Goal: Navigation & Orientation: Find specific page/section

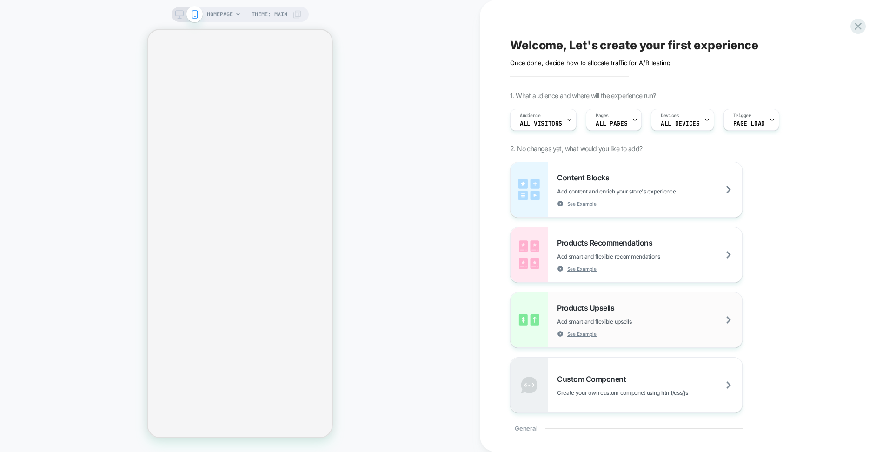
drag, startPoint x: 622, startPoint y: 317, endPoint x: 565, endPoint y: 317, distance: 57.2
click at [565, 317] on div "Products Upsells Add smart and flexible upsells See Example" at bounding box center [649, 320] width 185 height 34
click at [628, 319] on span "Add smart and flexible upsells" at bounding box center [617, 321] width 121 height 7
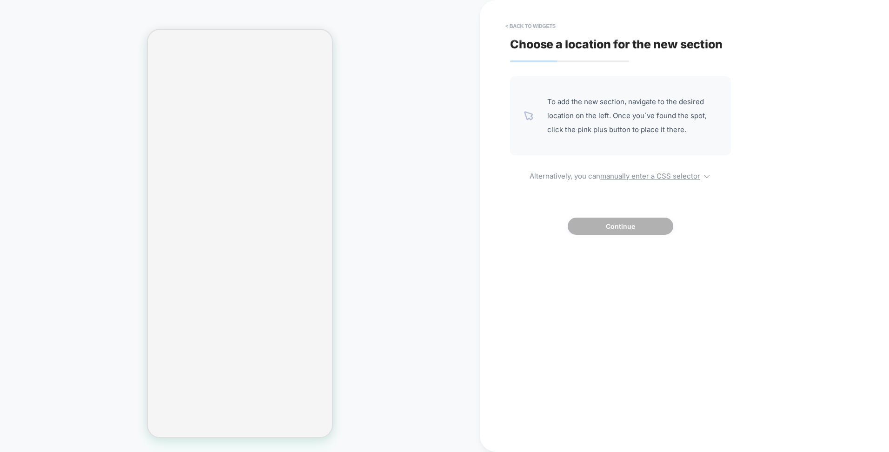
drag, startPoint x: 406, startPoint y: 165, endPoint x: 401, endPoint y: 193, distance: 28.4
click at [406, 166] on div "HOMEPAGE Theme: MAIN" at bounding box center [240, 226] width 480 height 434
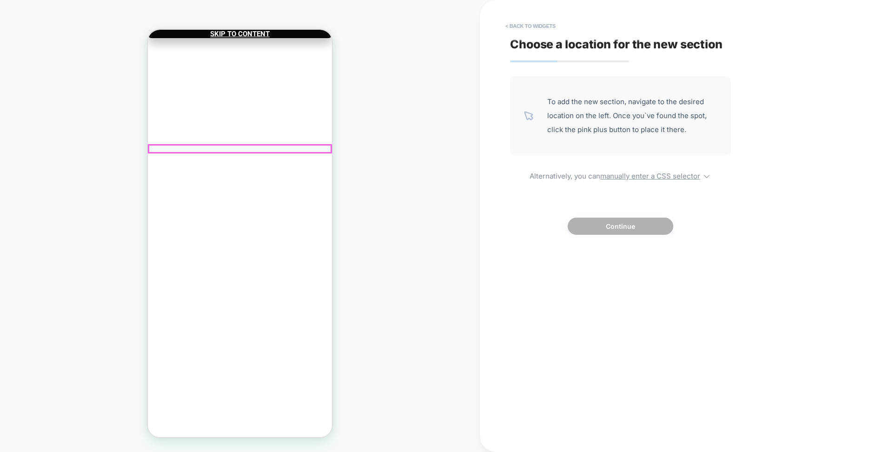
click at [203, 391] on div "Customers also add ..." at bounding box center [240, 394] width 184 height 7
click at [254, 391] on div "Customers also add ..." at bounding box center [240, 394] width 184 height 7
drag, startPoint x: 624, startPoint y: 124, endPoint x: 508, endPoint y: 114, distance: 116.8
click at [623, 125] on span "To add the new section, navigate to the desired location on the left. Once you`…" at bounding box center [633, 116] width 170 height 42
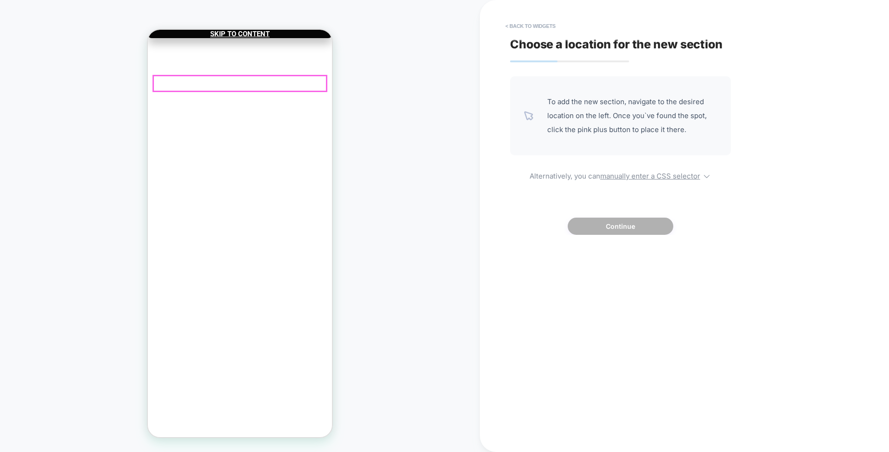
click at [257, 92] on div "COLOR MATCH GUARANTEE We won't stop until you find the perfect color match!" at bounding box center [240, 102] width 184 height 21
click at [272, 81] on span "SUMMER SALE DEAL LIMITED TIME today" at bounding box center [240, 84] width 109 height 7
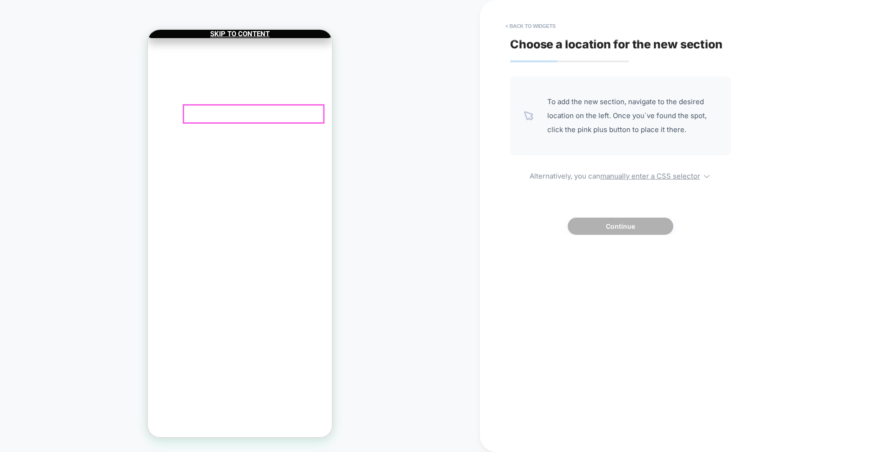
click at [288, 95] on div "COLOR MATCH GUARANTEE We won't stop until you find the perfect color match!" at bounding box center [246, 102] width 163 height 14
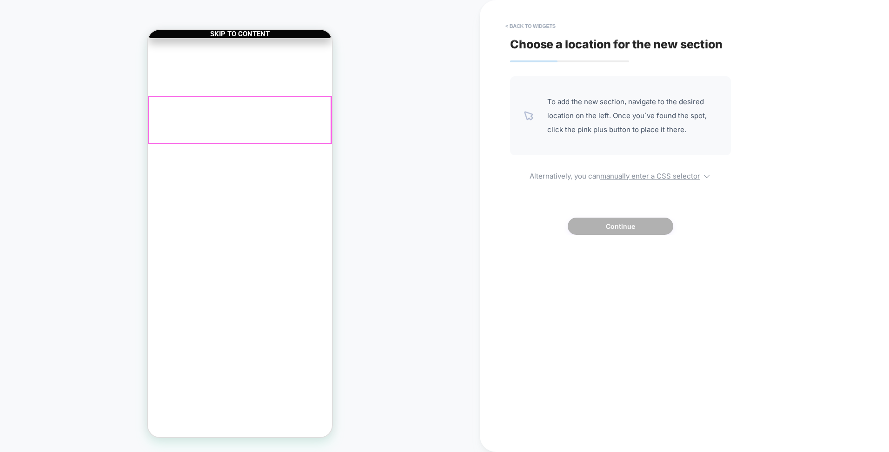
click at [251, 153] on div "Halo Extension Set Color: Light Brown, Length: 22 Inch $59.99 Decrease quantity…" at bounding box center [240, 261] width 184 height 296
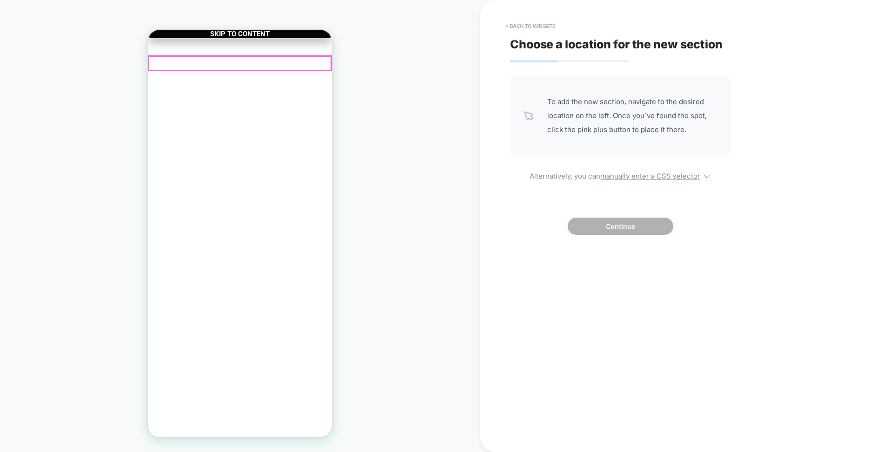
click at [292, 81] on span "today" at bounding box center [285, 84] width 17 height 7
click at [285, 81] on span "today" at bounding box center [285, 84] width 17 height 7
click at [280, 81] on span "SUMMER SALE DEAL LIMITED TIME today" at bounding box center [240, 84] width 109 height 7
drag, startPoint x: 132, startPoint y: 34, endPoint x: 403, endPoint y: 134, distance: 288.9
click at [405, 134] on div "HOMEPAGE Theme: MAIN" at bounding box center [240, 226] width 480 height 434
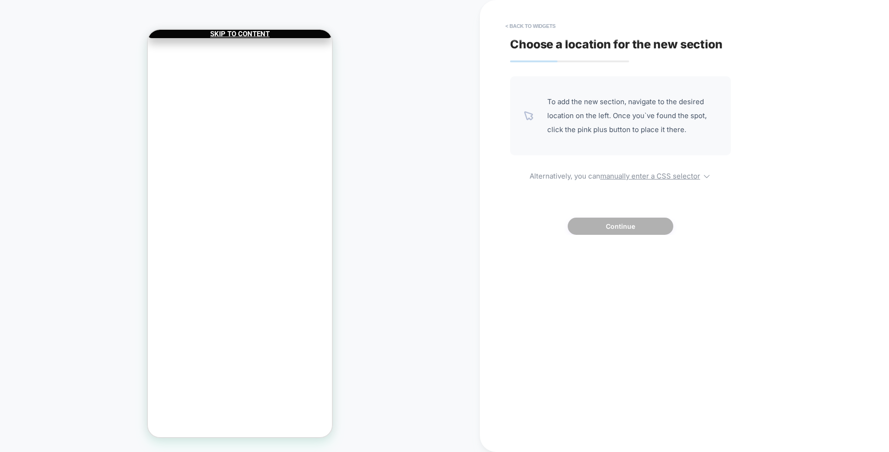
click at [396, 117] on div "HOMEPAGE Theme: MAIN" at bounding box center [240, 226] width 480 height 434
click at [376, 62] on div "HOMEPAGE Theme: MAIN" at bounding box center [240, 226] width 480 height 434
click at [393, 52] on div "HOMEPAGE Theme: MAIN" at bounding box center [240, 226] width 480 height 434
drag, startPoint x: 302, startPoint y: 65, endPoint x: 500, endPoint y: 111, distance: 203.1
click at [302, 77] on div "SUMMER SALE DEAL LIMITED TIME today" at bounding box center [240, 84] width 184 height 14
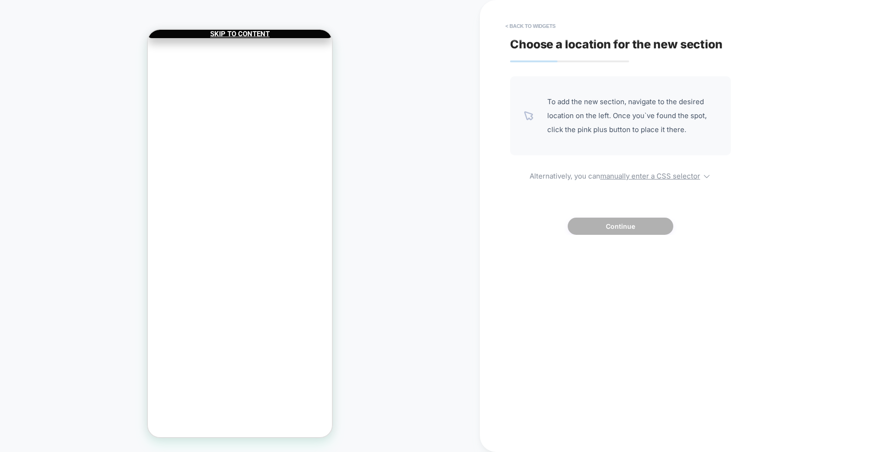
drag, startPoint x: 416, startPoint y: 94, endPoint x: 391, endPoint y: 59, distance: 43.3
click at [415, 93] on div "HOMEPAGE Theme: MAIN" at bounding box center [240, 226] width 480 height 434
drag, startPoint x: 618, startPoint y: 100, endPoint x: 601, endPoint y: 114, distance: 22.8
click at [622, 102] on span "To add the new section, navigate to the desired location on the left. Once you`…" at bounding box center [633, 116] width 170 height 42
click at [644, 179] on u "manually enter a CSS selector" at bounding box center [651, 176] width 100 height 9
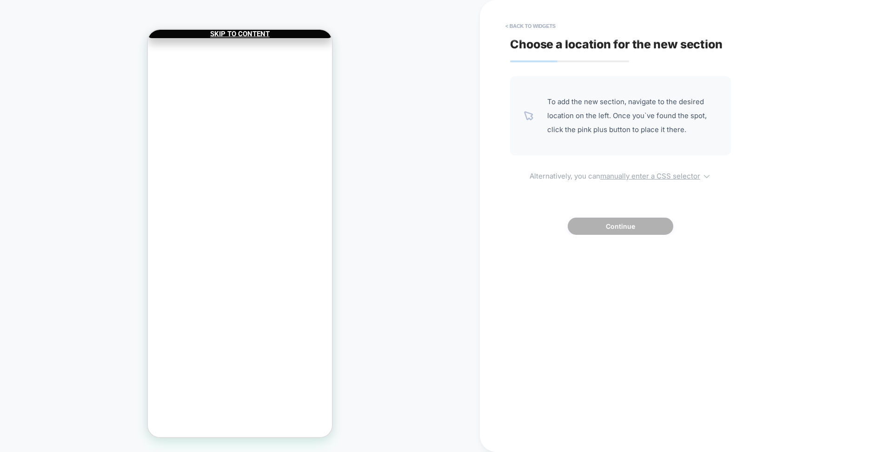
select select "*******"
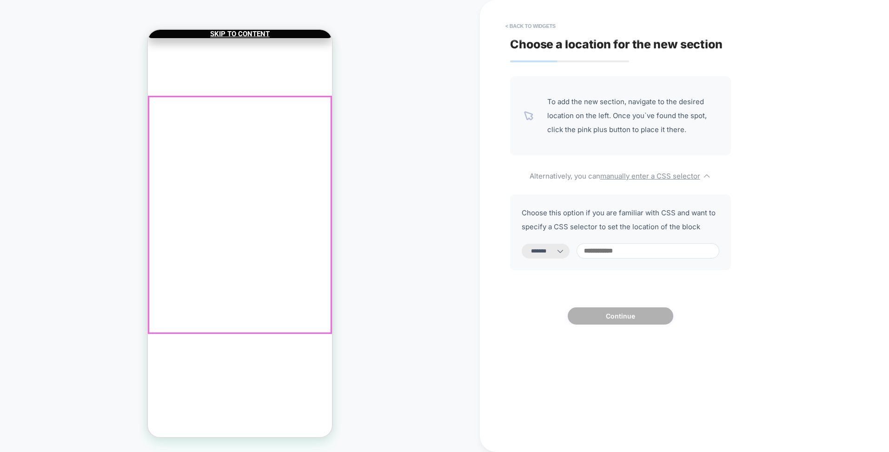
click at [283, 319] on cart-drawer-items "Halo Extension Set Color: Light Brown, Length: 22 Inch $59.99 Decrease quantity…" at bounding box center [240, 261] width 184 height 296
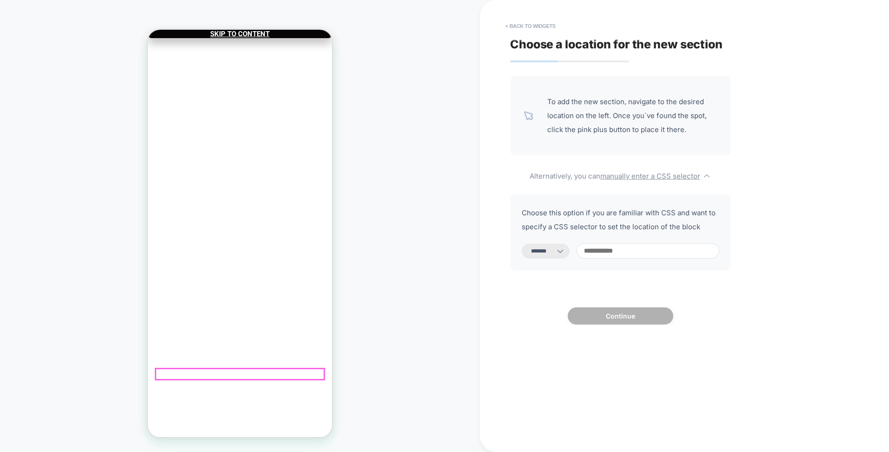
drag, startPoint x: 248, startPoint y: 371, endPoint x: 247, endPoint y: 365, distance: 5.8
drag, startPoint x: 557, startPoint y: 277, endPoint x: 518, endPoint y: 267, distance: 39.8
click at [522, 270] on div "**********" at bounding box center [620, 200] width 221 height 248
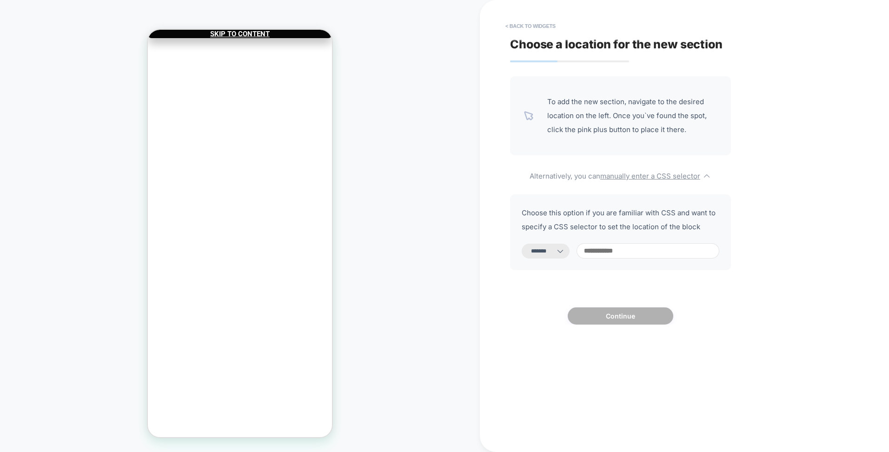
click at [418, 122] on div "HOMEPAGE Theme: MAIN" at bounding box center [240, 226] width 480 height 434
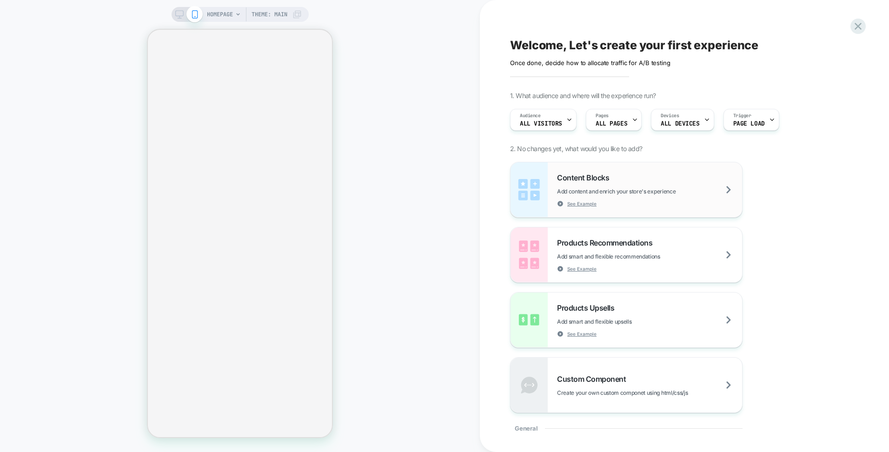
click at [567, 195] on div "Content Blocks Add content and enrich your store's experience See Example" at bounding box center [649, 190] width 185 height 34
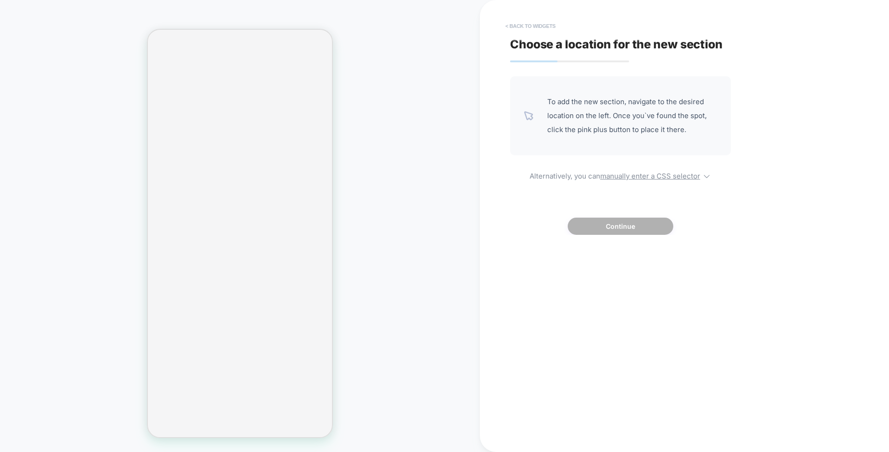
click at [508, 29] on button "< Back to widgets" at bounding box center [531, 26] width 60 height 15
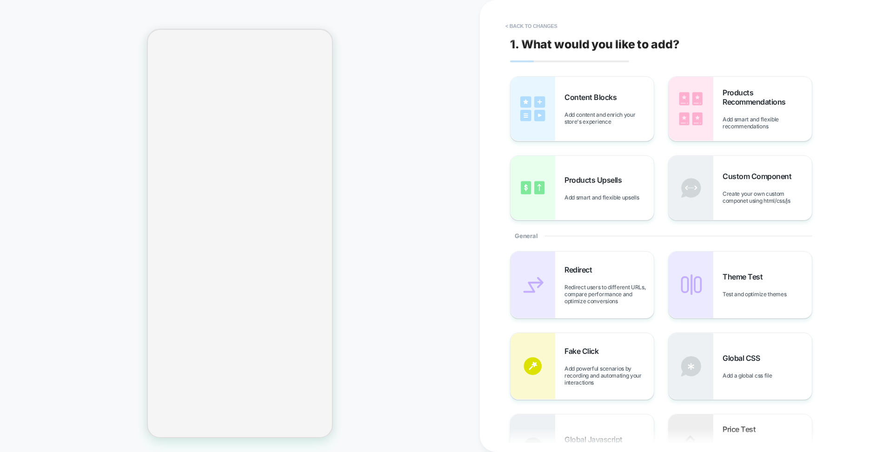
click at [744, 143] on div "Content Blocks Add content and enrich your store's experience Products Recommen…" at bounding box center [680, 148] width 340 height 144
drag, startPoint x: 735, startPoint y: 119, endPoint x: 729, endPoint y: 136, distance: 18.5
click at [732, 124] on span "Add smart and flexible recommendations" at bounding box center [767, 123] width 89 height 14
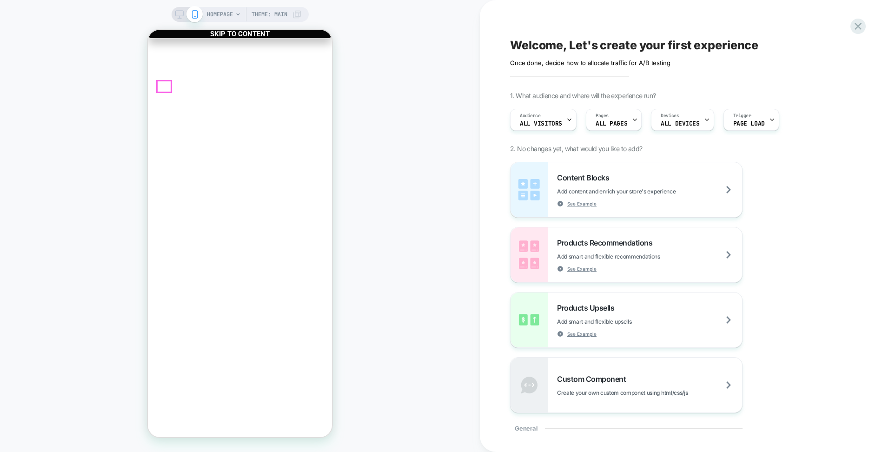
drag, startPoint x: 761, startPoint y: 234, endPoint x: 309, endPoint y: 221, distance: 451.9
click at [603, 186] on div "Content Blocks Add content and enrich your store's experience See Example" at bounding box center [649, 190] width 185 height 34
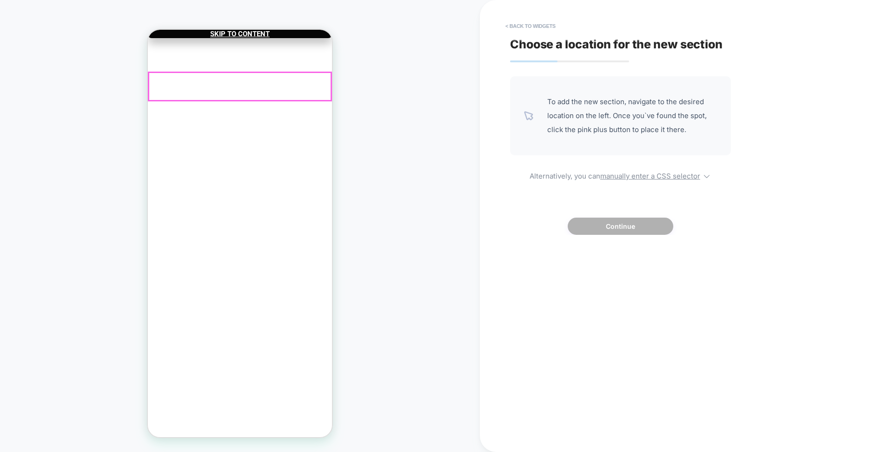
drag, startPoint x: 169, startPoint y: 79, endPoint x: 158, endPoint y: 90, distance: 16.4
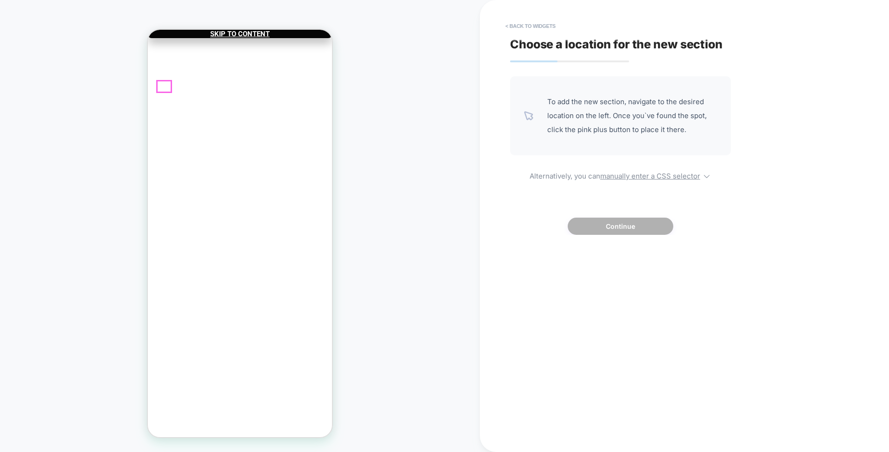
drag, startPoint x: 157, startPoint y: 91, endPoint x: 187, endPoint y: 110, distance: 35.6
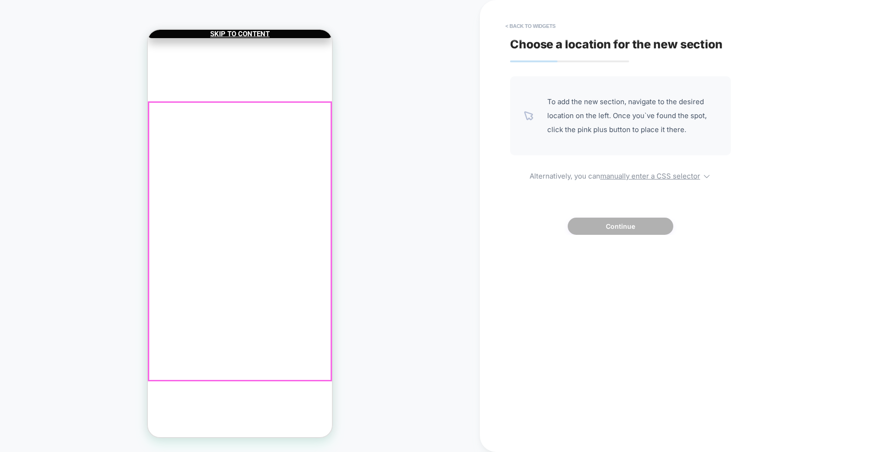
drag, startPoint x: 221, startPoint y: 185, endPoint x: 226, endPoint y: 219, distance: 33.9
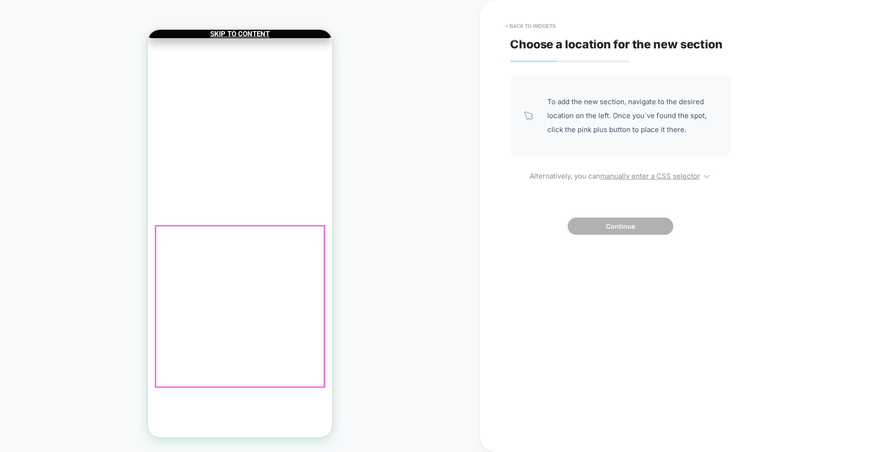
click at [332, 386] on html "Skip to content Your cart is empty Continue shopping Have an account? Log in to…" at bounding box center [240, 234] width 184 height 408
